Goal: Navigation & Orientation: Find specific page/section

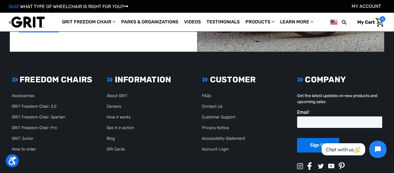
scroll to position [1361, 0]
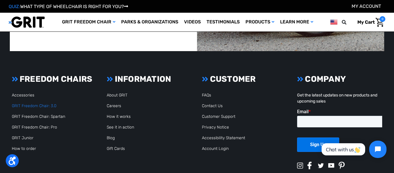
click at [37, 106] on link "GRIT Freedom Chair: 3.0" at bounding box center [34, 105] width 45 height 5
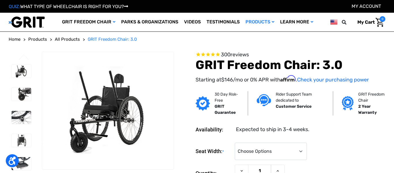
click at [63, 39] on span "All Products" at bounding box center [67, 39] width 25 height 5
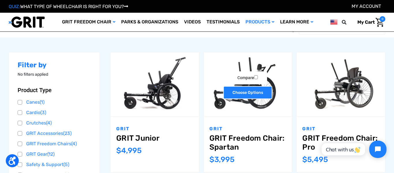
scroll to position [59, 0]
